Goal: Use online tool/utility: Utilize a website feature to perform a specific function

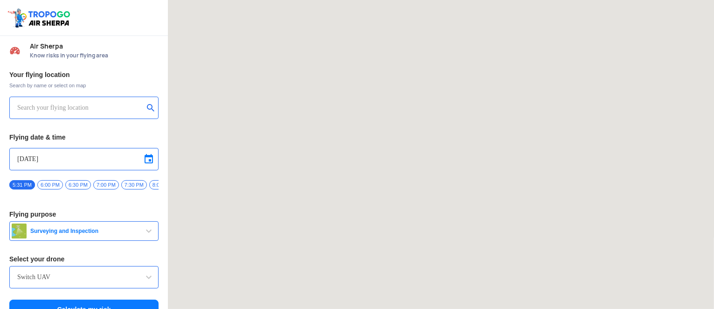
click at [121, 164] on div "[DATE]" at bounding box center [83, 159] width 149 height 22
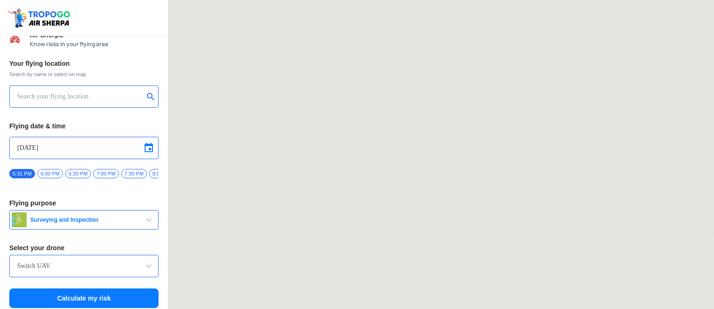
click at [94, 221] on span "Surveying and Inspection" at bounding box center [85, 219] width 117 height 7
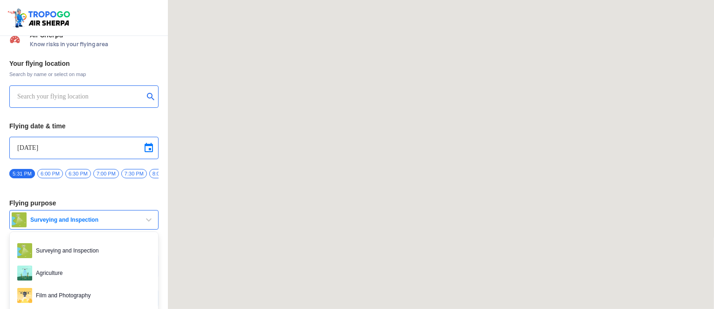
click at [94, 221] on span "Surveying and Inspection" at bounding box center [85, 219] width 117 height 7
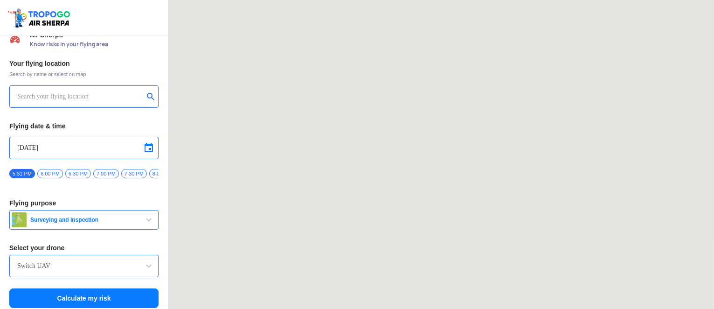
scroll to position [26, 0]
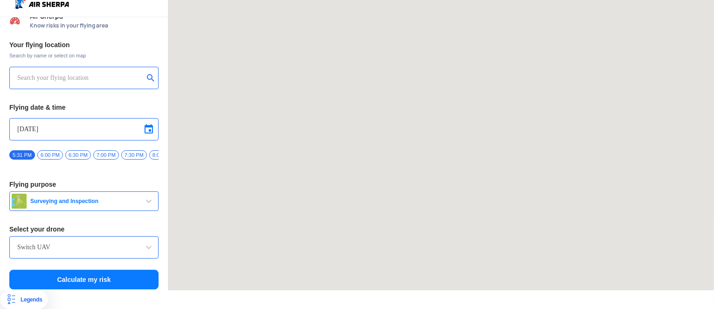
click at [119, 202] on button "Surveying and Inspection" at bounding box center [83, 201] width 149 height 20
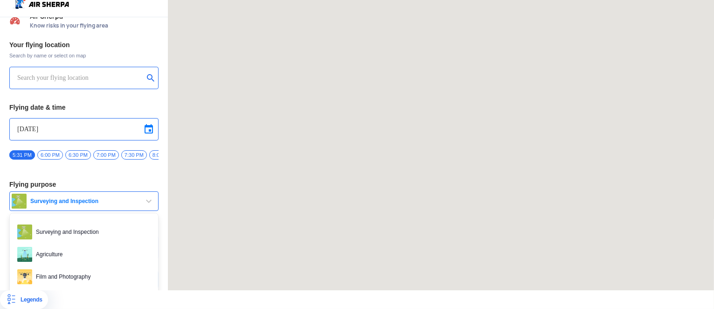
click at [95, 274] on span "Film and Photography" at bounding box center [91, 276] width 118 height 15
click at [72, 270] on button "Calculate my risk" at bounding box center [83, 279] width 149 height 20
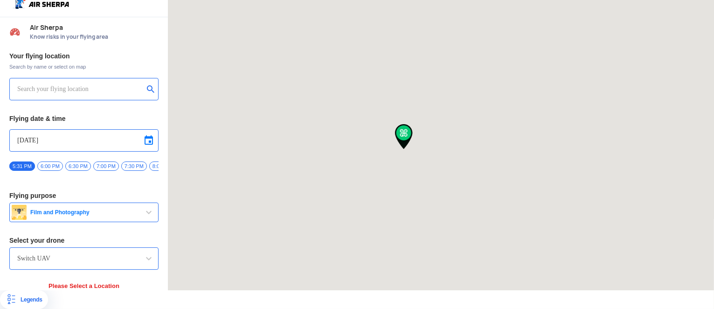
scroll to position [25, 0]
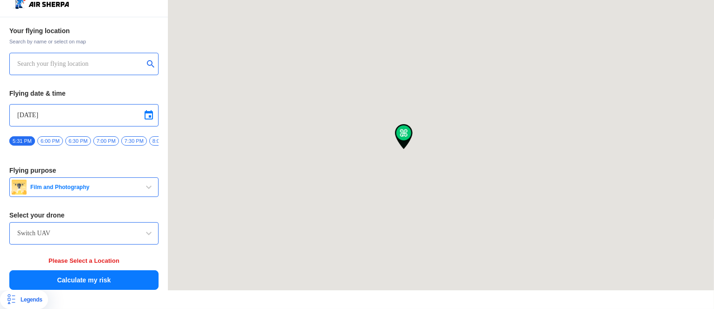
click at [109, 228] on input "Switch UAV" at bounding box center [83, 233] width 133 height 11
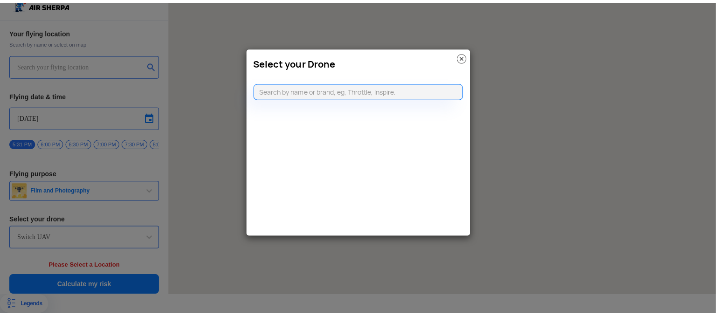
scroll to position [19, 0]
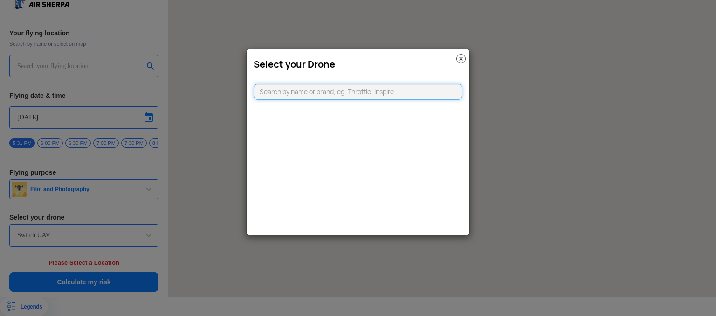
type input "[STREET_ADDRESS]"
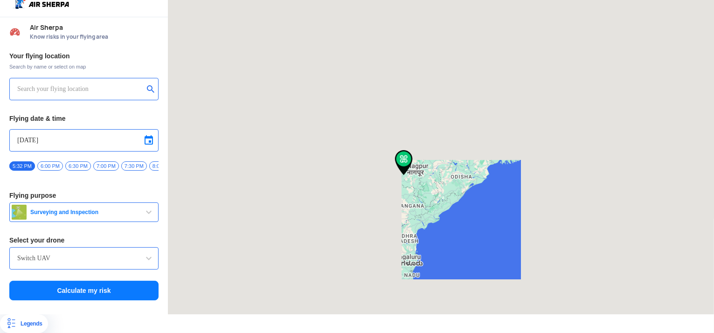
drag, startPoint x: 409, startPoint y: 206, endPoint x: 442, endPoint y: 208, distance: 32.7
click at [442, 208] on div at bounding box center [441, 147] width 546 height 333
type input "[STREET_ADDRESS]"
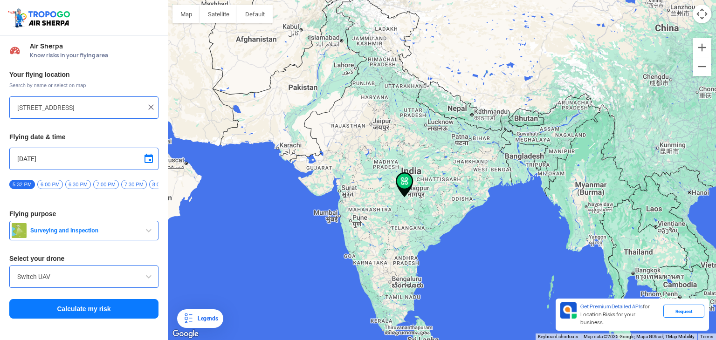
click at [414, 233] on div at bounding box center [442, 170] width 548 height 340
